Goal: Use online tool/utility: Use online tool/utility

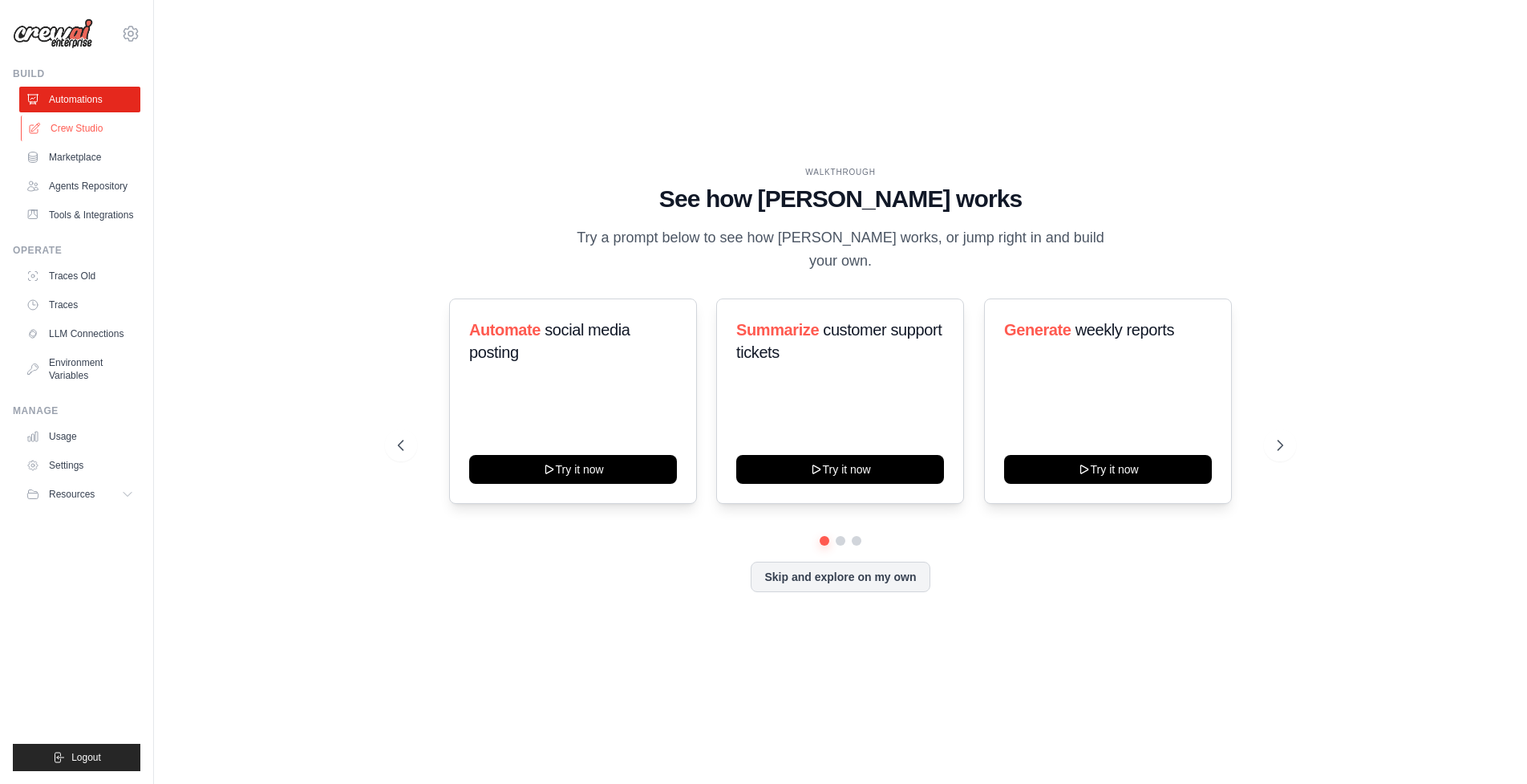
click at [126, 138] on link "Crew Studio" at bounding box center [80, 127] width 121 height 25
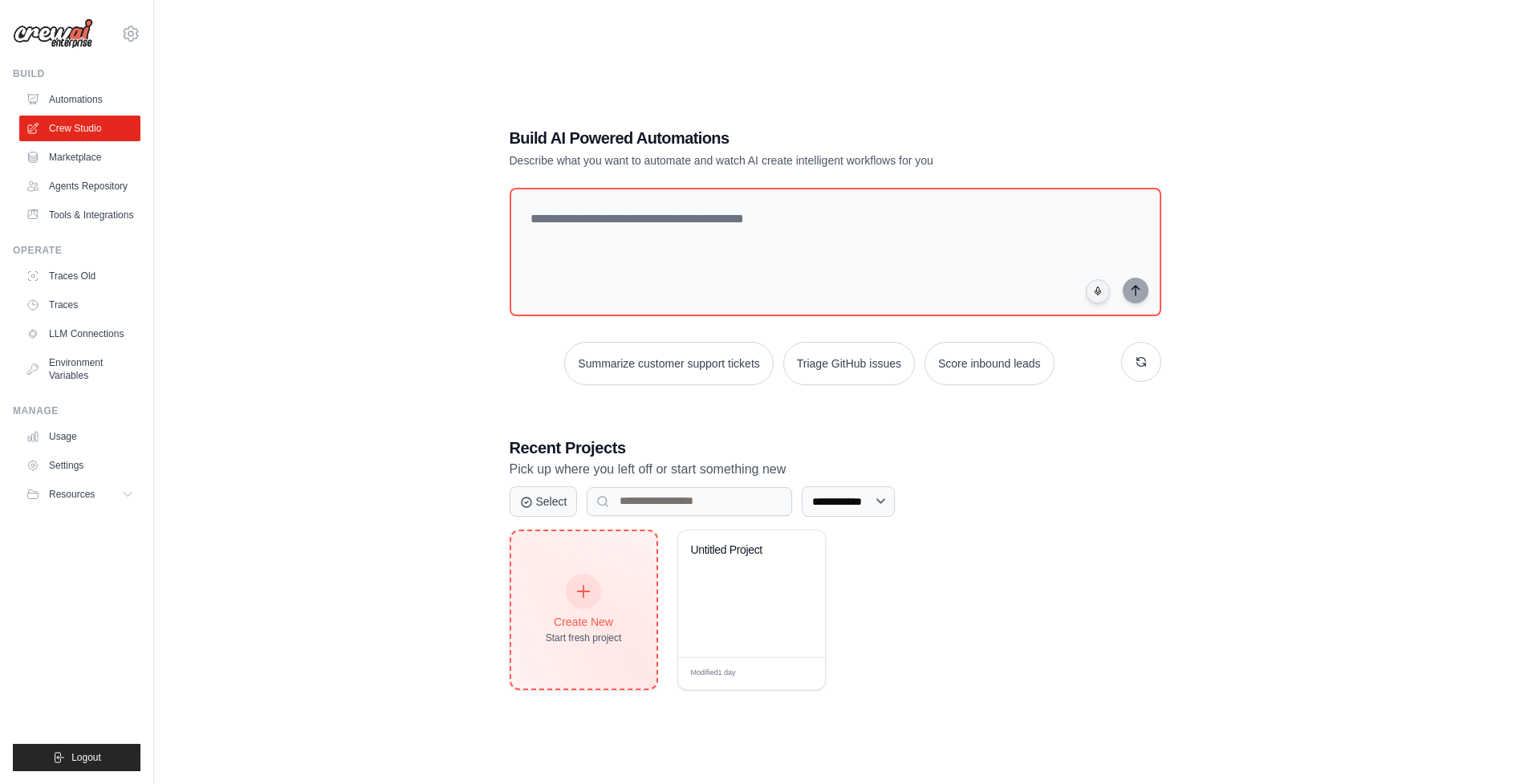
click at [624, 597] on div "Create New Start fresh project" at bounding box center [583, 610] width 145 height 157
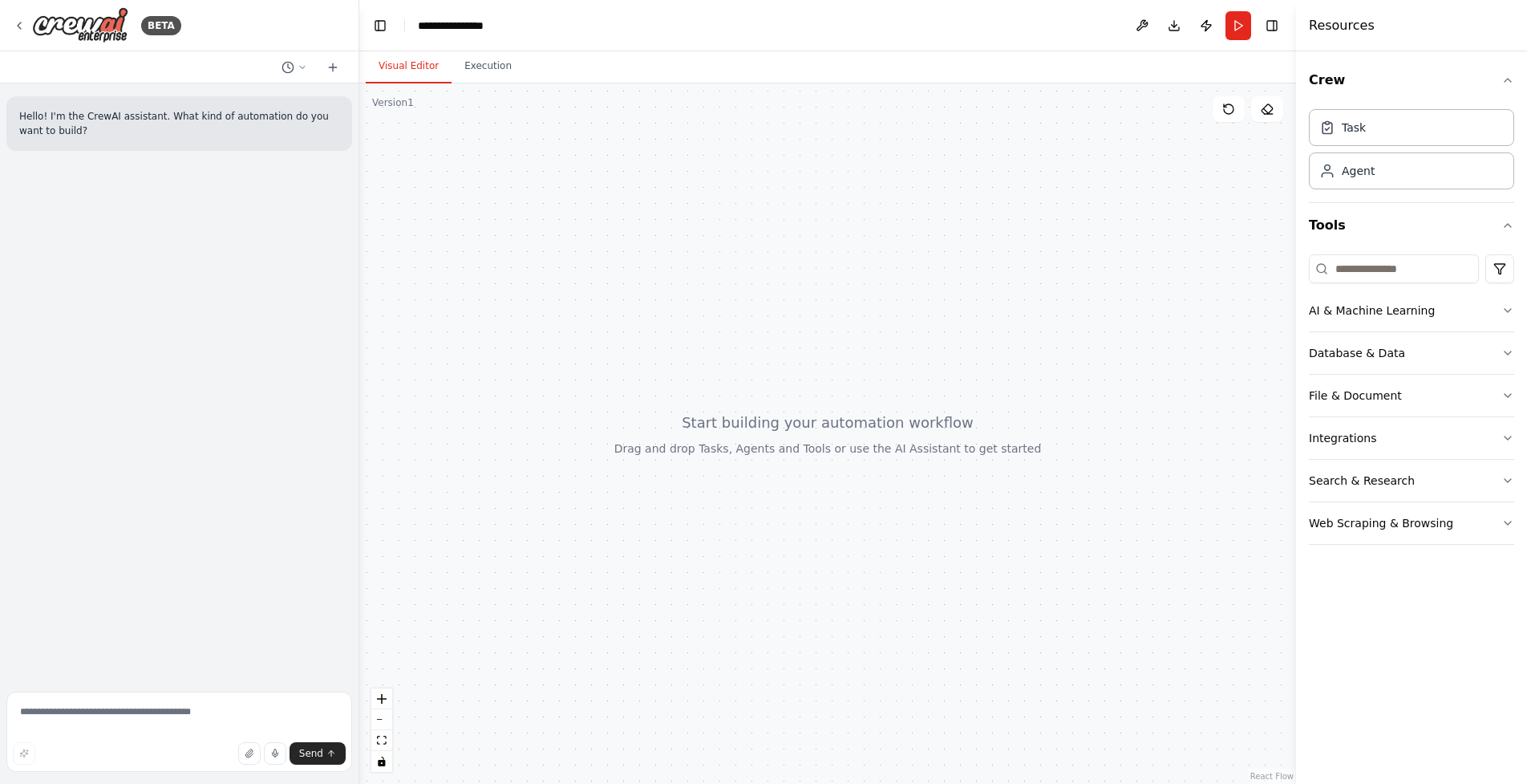
click at [741, 425] on div at bounding box center [827, 433] width 937 height 701
click at [1135, 21] on button at bounding box center [1142, 25] width 25 height 29
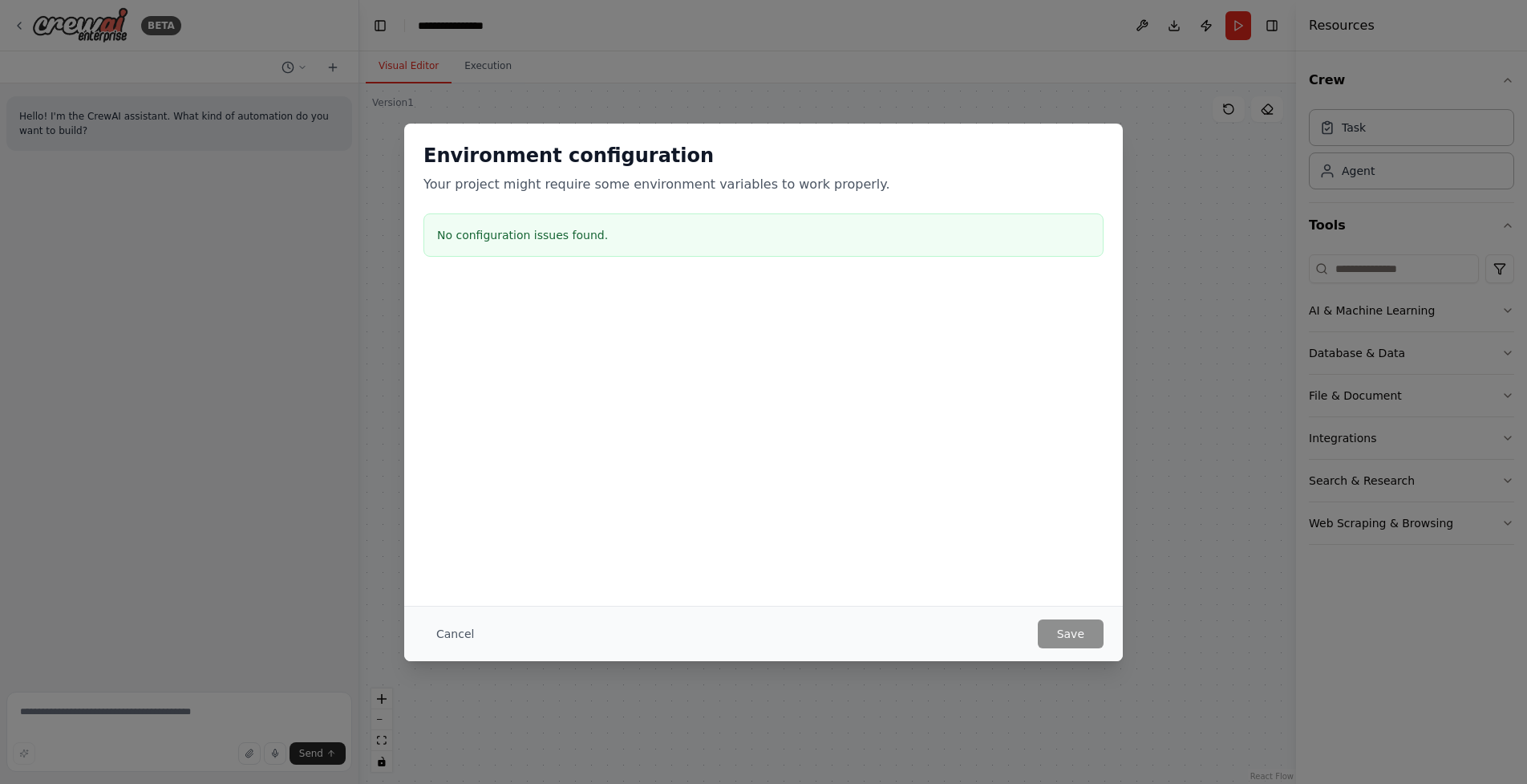
click at [1001, 91] on div "Environment configuration Your project might require some environment variables…" at bounding box center [764, 392] width 1527 height 784
